Goal: Task Accomplishment & Management: Use online tool/utility

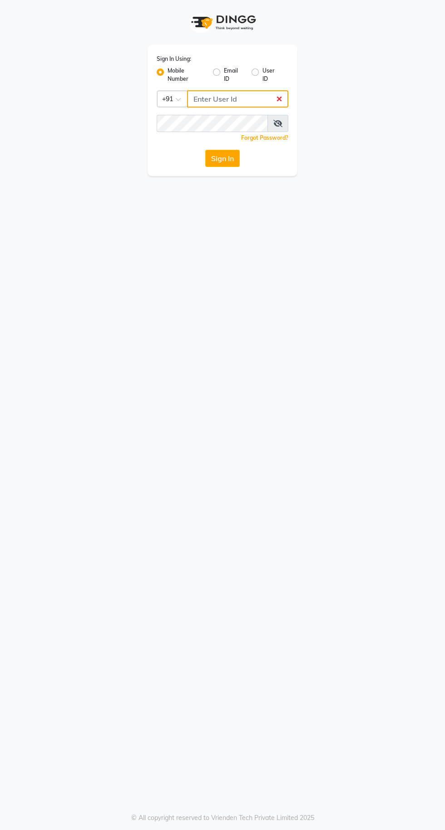
type input "9819749673"
click at [205, 150] on button "Sign In" at bounding box center [222, 158] width 35 height 17
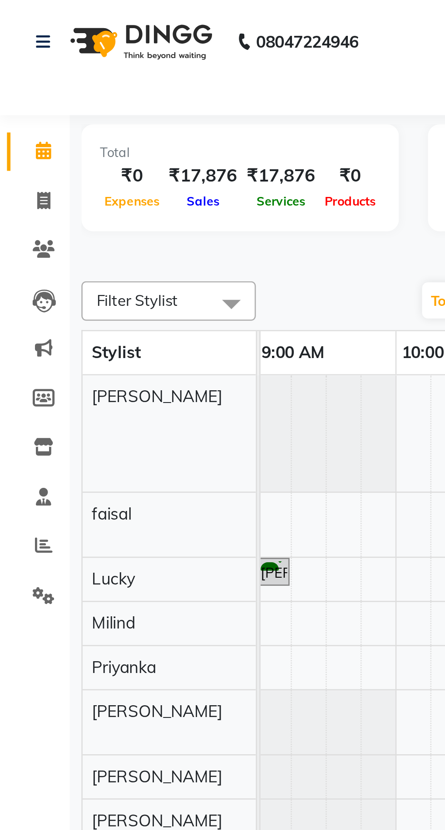
select select "9061"
select select "tentative"
select select "600"
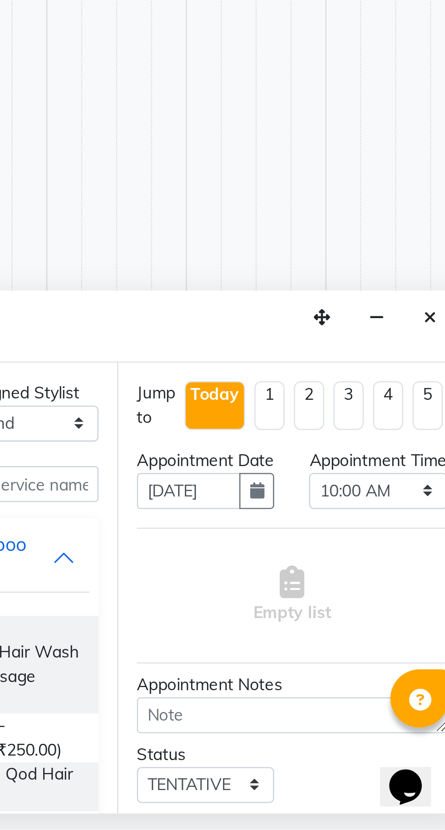
scroll to position [0, 371]
click at [427, 627] on button "Close" at bounding box center [426, 630] width 13 height 14
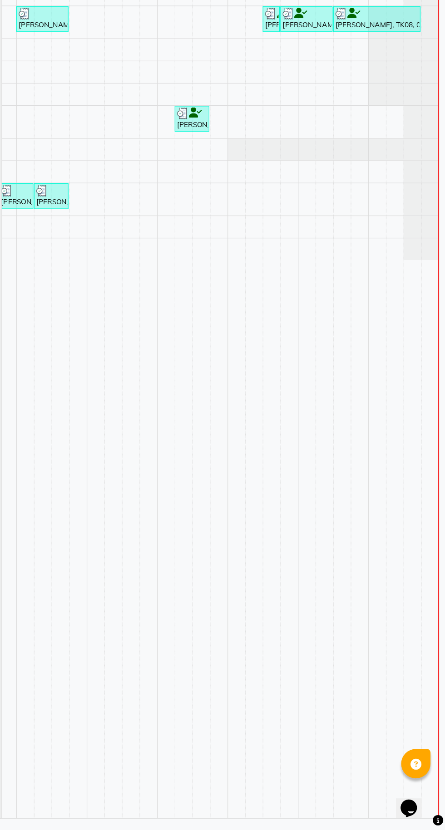
scroll to position [0, 0]
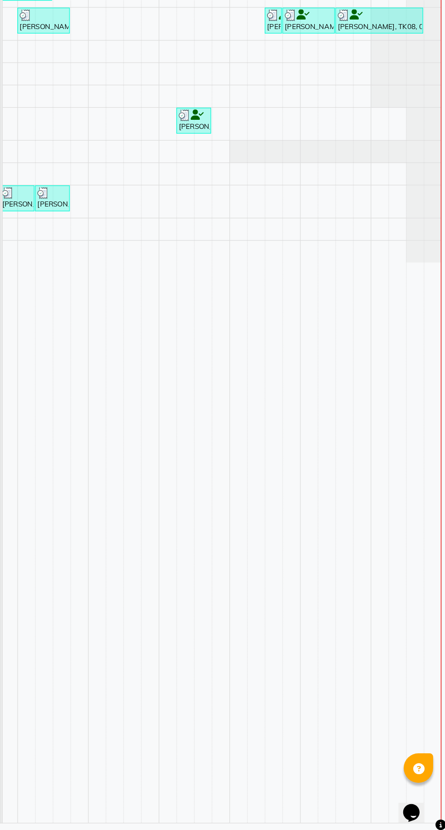
click at [106, 818] on td at bounding box center [106, 484] width 14 height 675
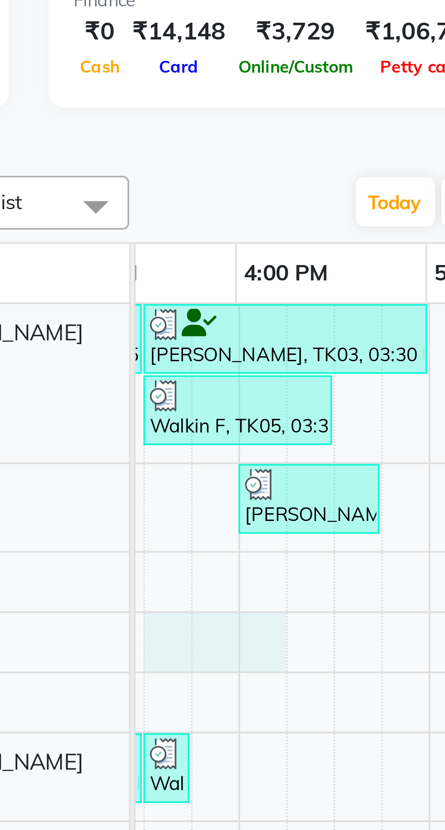
scroll to position [0, 344]
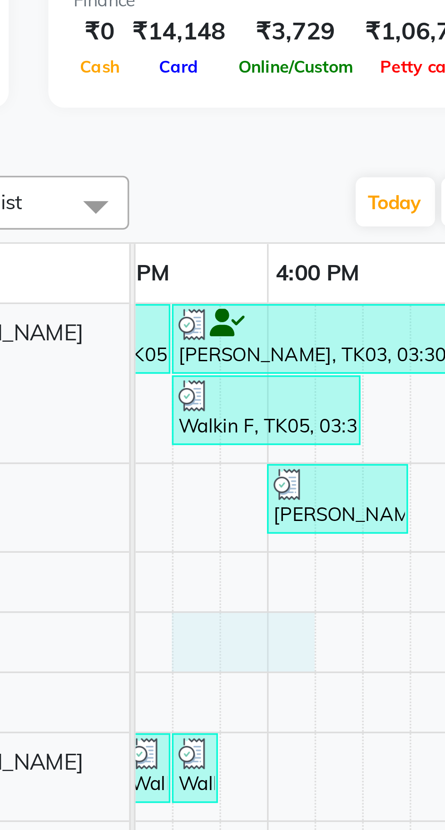
select select "9061"
select select "tentative"
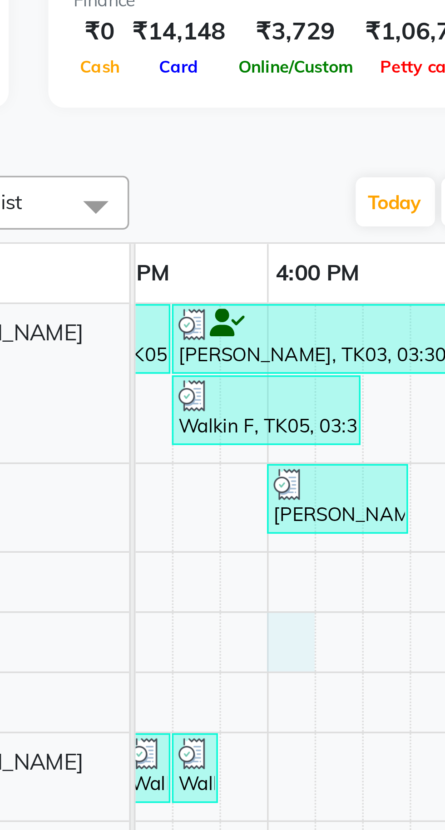
select select "960"
